Goal: Information Seeking & Learning: Find specific page/section

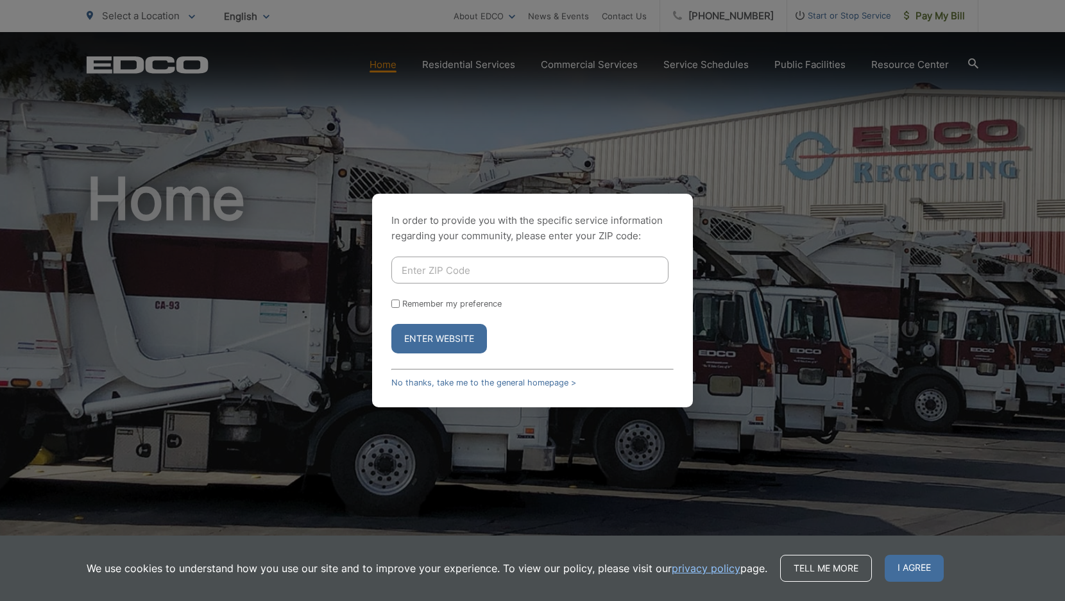
click at [396, 303] on input "Remember my preference" at bounding box center [395, 304] width 8 height 8
checkbox input "true"
click at [431, 267] on input "Enter ZIP Code" at bounding box center [529, 270] width 277 height 27
type input "91977"
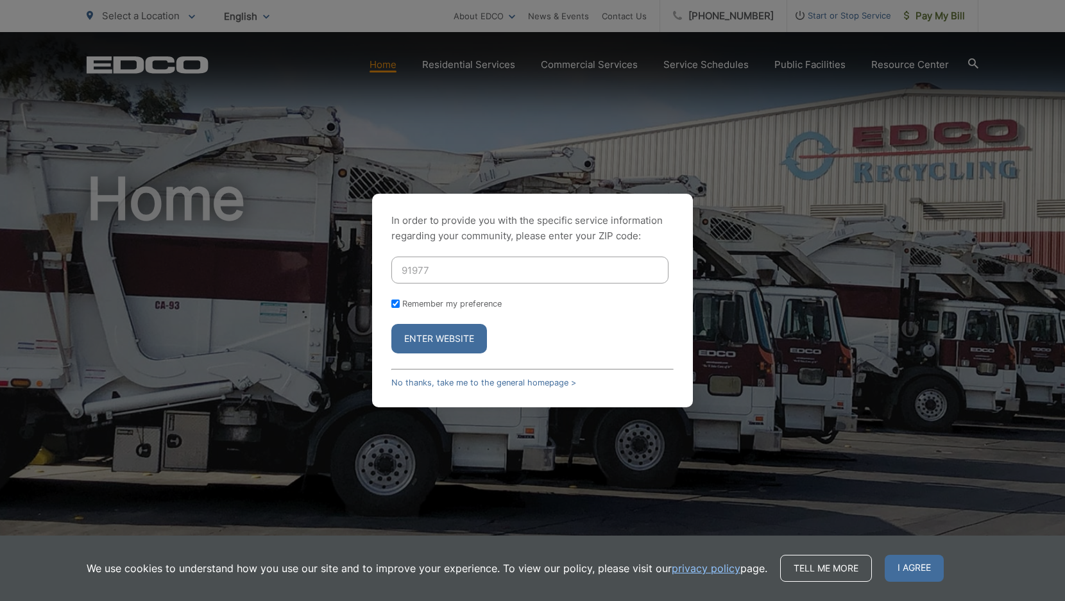
click at [435, 334] on button "Enter Website" at bounding box center [439, 339] width 96 height 30
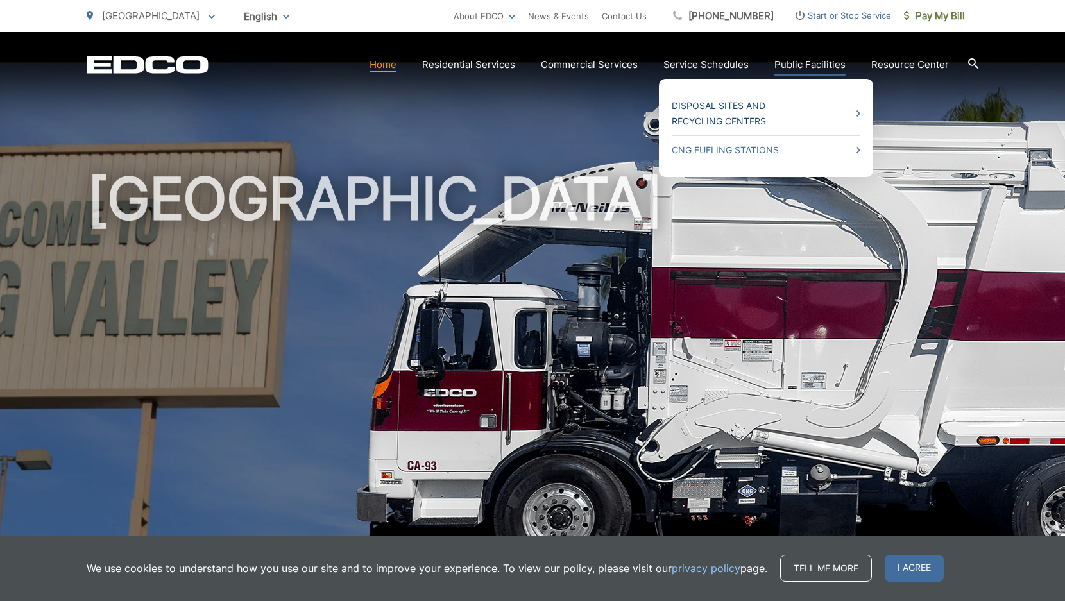
click at [767, 117] on link "Disposal Sites and Recycling Centers" at bounding box center [766, 113] width 189 height 31
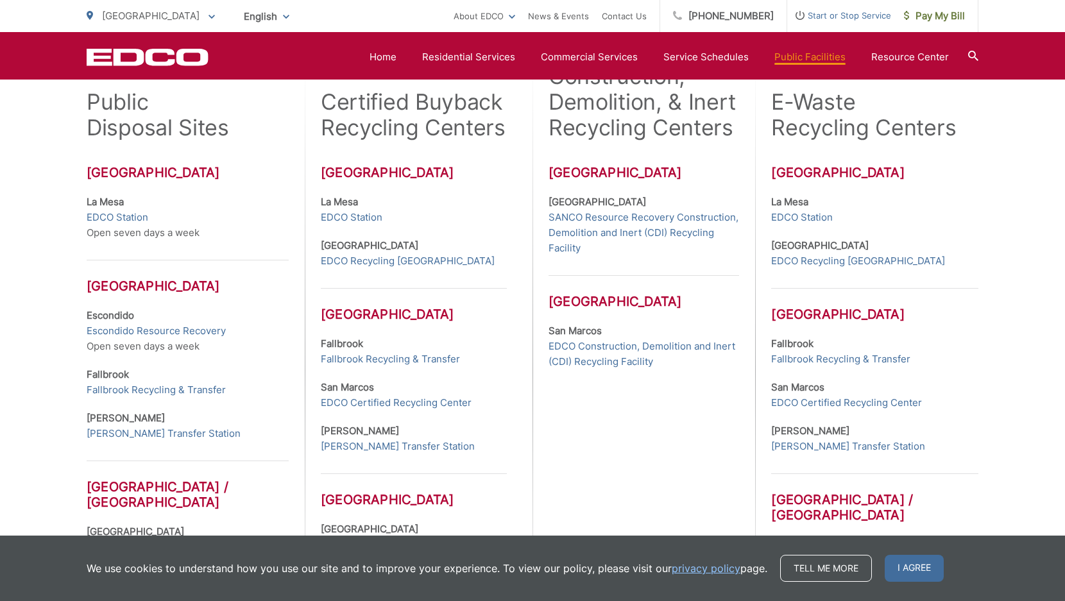
scroll to position [405, 0]
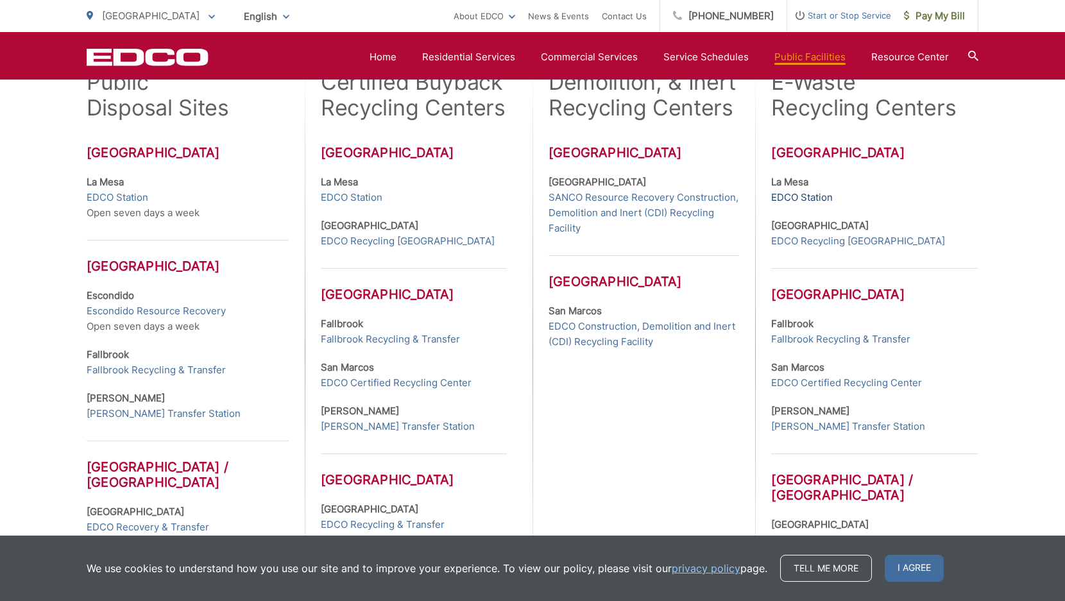
click at [823, 197] on link "EDCO Station" at bounding box center [802, 197] width 62 height 15
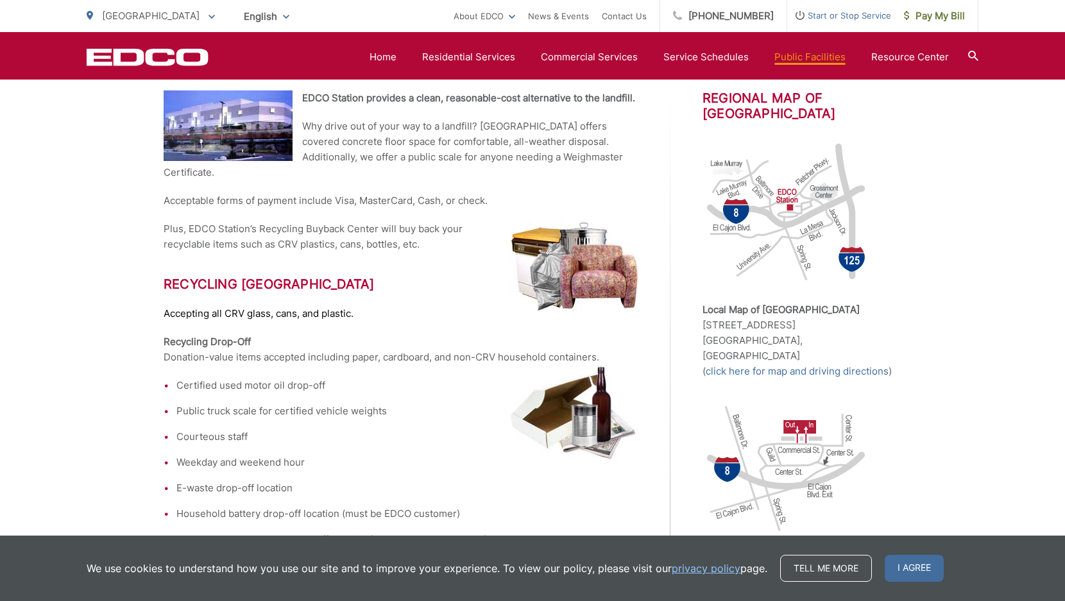
scroll to position [315, 0]
